Goal: Task Accomplishment & Management: Use online tool/utility

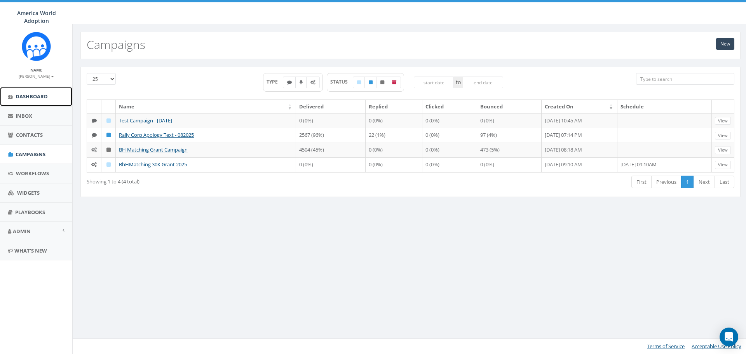
click at [47, 92] on link "Dashboard" at bounding box center [36, 96] width 72 height 19
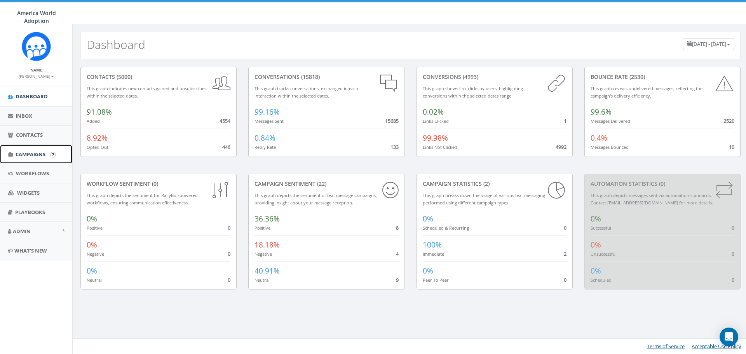
click at [24, 152] on span "Campaigns" at bounding box center [31, 154] width 30 height 7
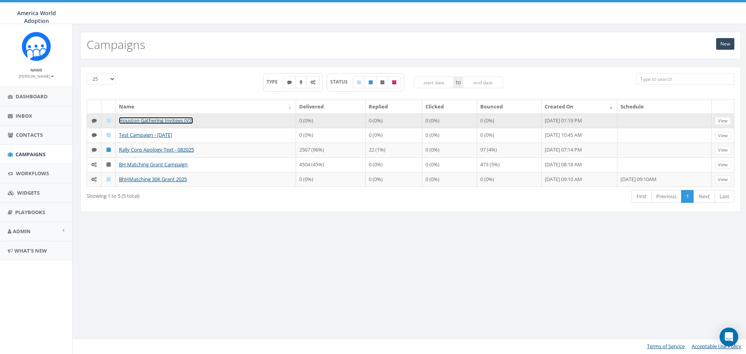
click at [161, 122] on link "Houston Gathering Invitees (V2)" at bounding box center [156, 120] width 74 height 7
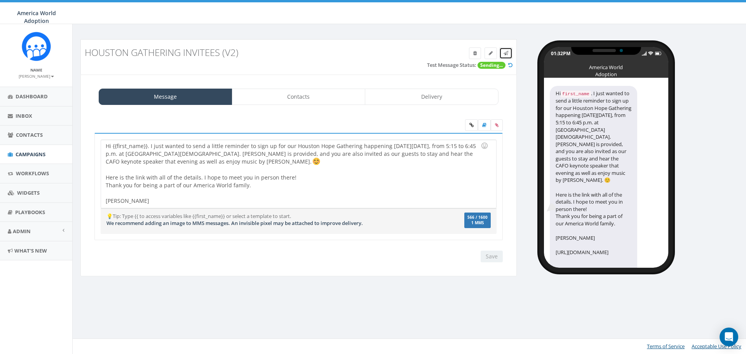
click at [506, 52] on icon at bounding box center [506, 53] width 5 height 5
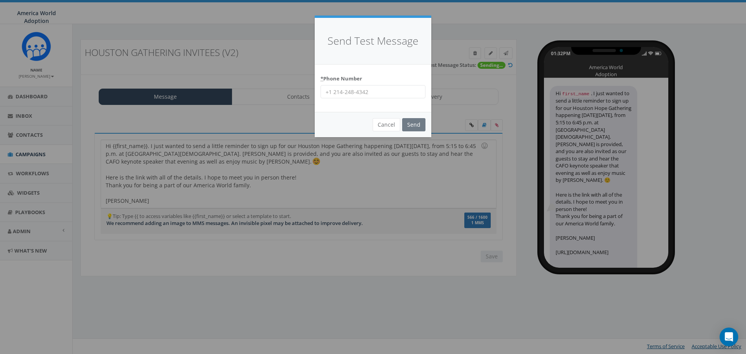
click at [402, 96] on input "* Phone Number" at bounding box center [373, 91] width 105 height 13
type input "18649796325"
click at [413, 126] on input "Send" at bounding box center [413, 124] width 23 height 13
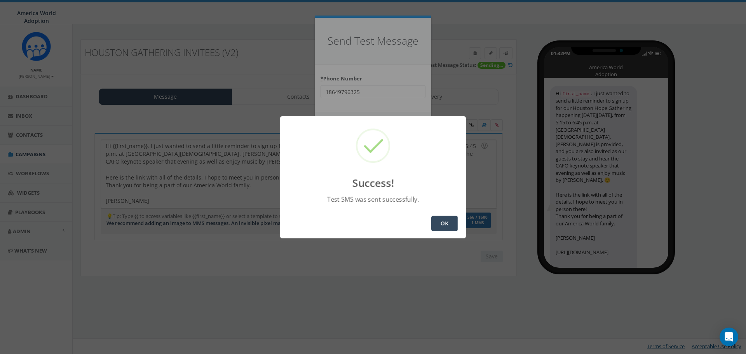
click at [443, 225] on button "OK" at bounding box center [444, 224] width 26 height 16
